Goal: Task Accomplishment & Management: Manage account settings

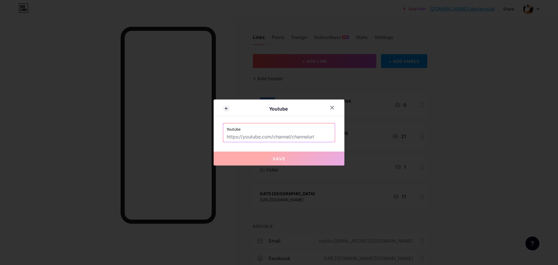
scroll to position [99, 0]
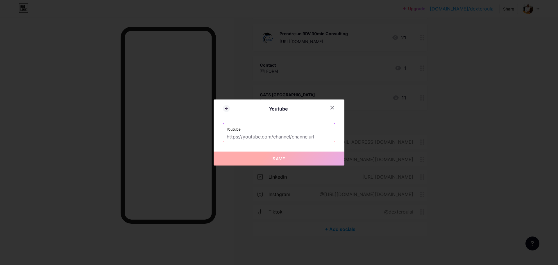
click at [229, 135] on input "text" at bounding box center [279, 137] width 105 height 10
paste input "[URL][DOMAIN_NAME]"
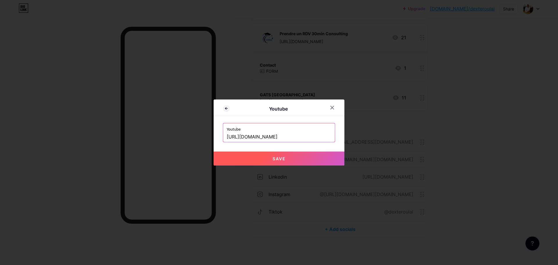
type input "[URL][DOMAIN_NAME]"
click at [265, 158] on button "Save" at bounding box center [279, 158] width 131 height 14
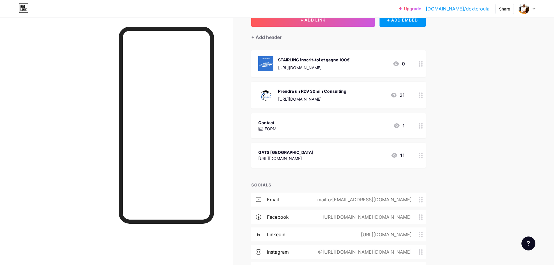
scroll to position [0, 0]
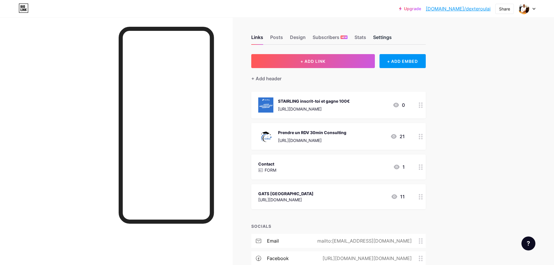
click at [378, 38] on div "Settings" at bounding box center [382, 39] width 19 height 10
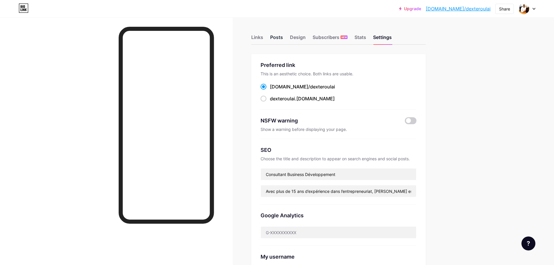
click at [279, 37] on div "Posts" at bounding box center [276, 39] width 13 height 10
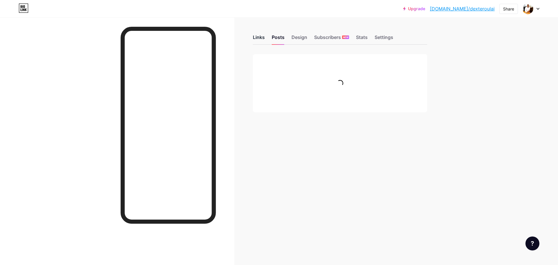
click at [260, 38] on div "Links" at bounding box center [259, 39] width 12 height 10
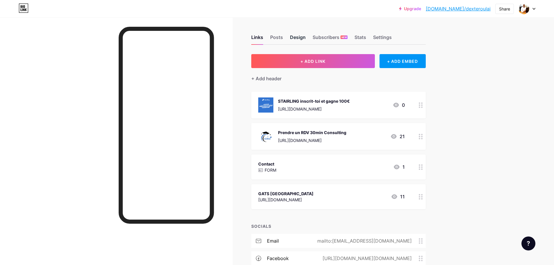
click at [297, 38] on div "Design" at bounding box center [298, 39] width 16 height 10
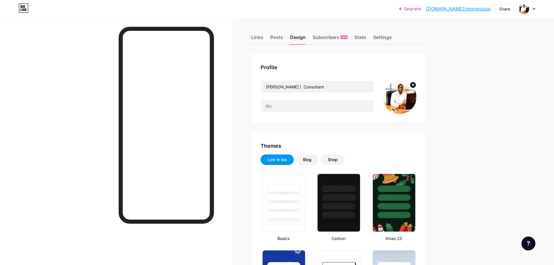
type input "#c8ad7f"
type input "#ffffff"
click at [259, 37] on div "Links" at bounding box center [257, 39] width 12 height 10
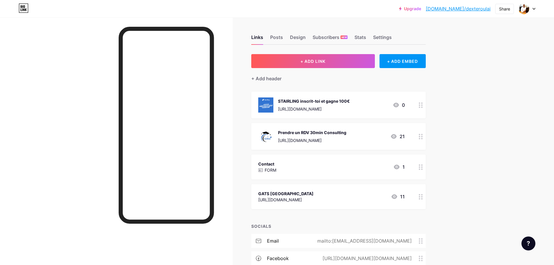
click at [394, 40] on div "Links Posts Design Subscribers NEW Stats Settings" at bounding box center [338, 34] width 174 height 20
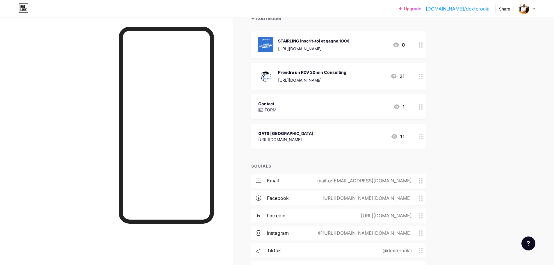
scroll to position [58, 0]
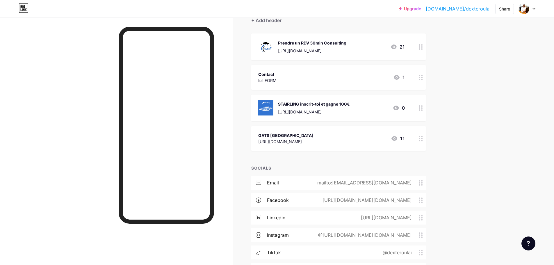
click at [75, 65] on div at bounding box center [116, 149] width 233 height 265
